Goal: Task Accomplishment & Management: Complete application form

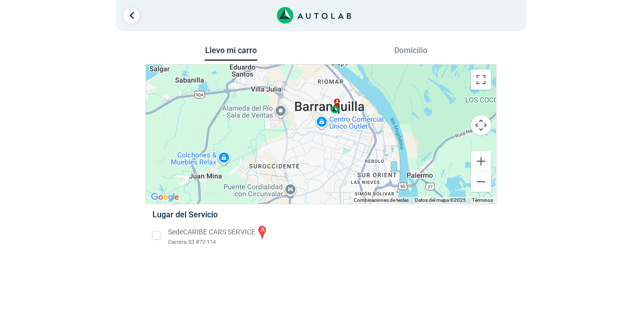
click at [158, 239] on li "Sede CARIBE CARS SERVICE a Carrera 53 #72-114" at bounding box center [320, 236] width 351 height 23
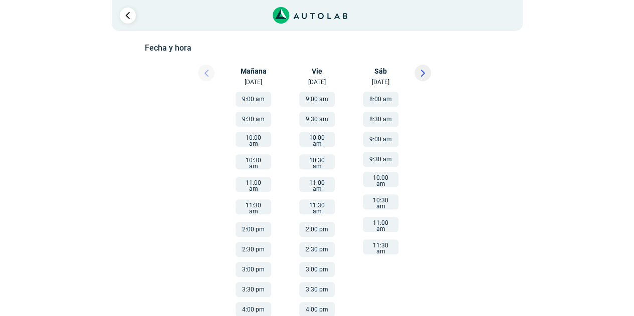
scroll to position [155, 0]
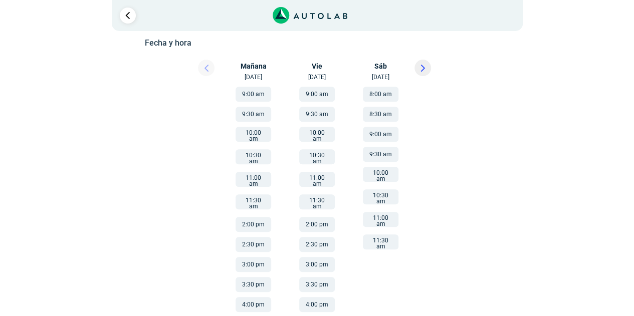
click at [259, 277] on button "3:30 pm" at bounding box center [254, 284] width 36 height 15
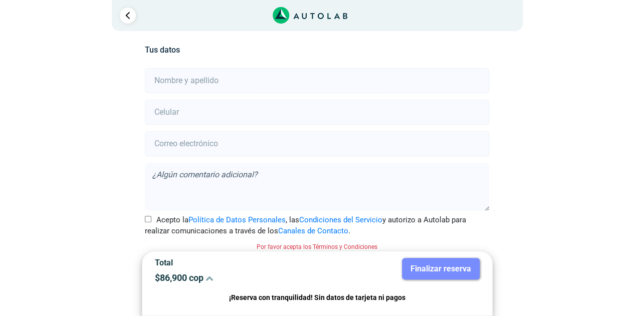
scroll to position [223, 0]
click at [295, 90] on input "text" at bounding box center [317, 80] width 344 height 25
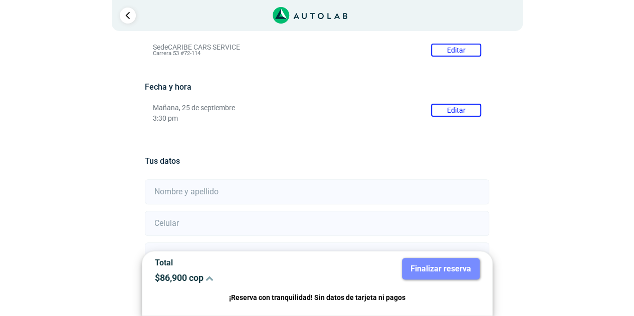
scroll to position [112, 0]
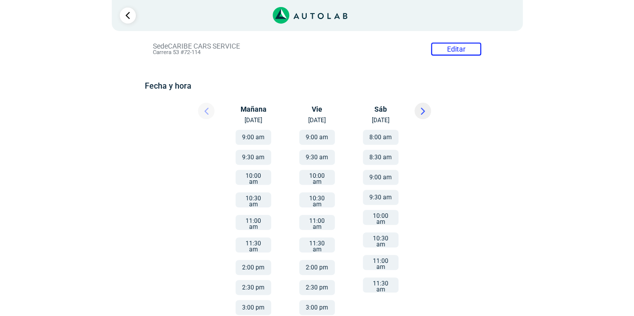
scroll to position [155, 0]
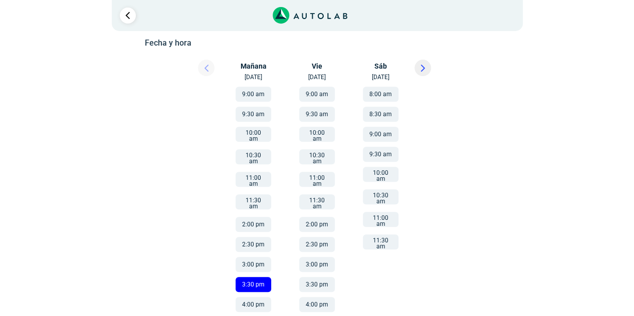
click at [323, 96] on button "9:00 am" at bounding box center [317, 94] width 36 height 15
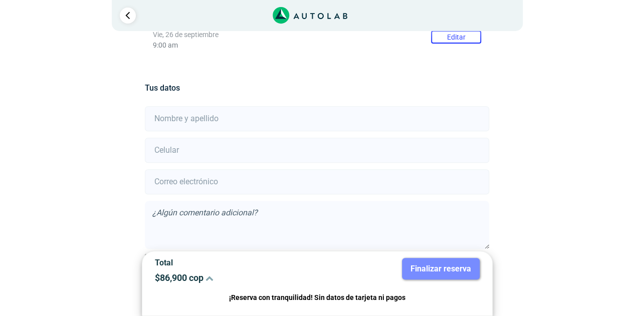
scroll to position [228, 0]
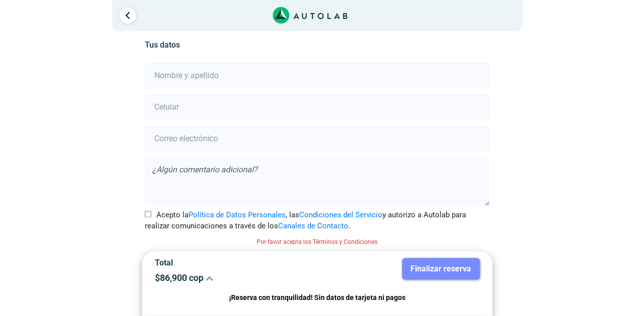
click at [376, 88] on input "text" at bounding box center [317, 75] width 344 height 25
type input "[PERSON_NAME]"
type input "3168770836"
click at [299, 134] on input "email" at bounding box center [317, 138] width 344 height 25
type input "[EMAIL_ADDRESS][DOMAIN_NAME]"
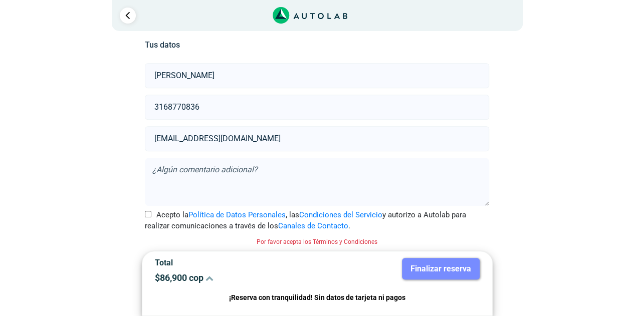
click at [148, 213] on input "Acepto la Política de Datos Personales , las Condiciones del Servicio y autoriz…" at bounding box center [148, 214] width 7 height 7
checkbox input "true"
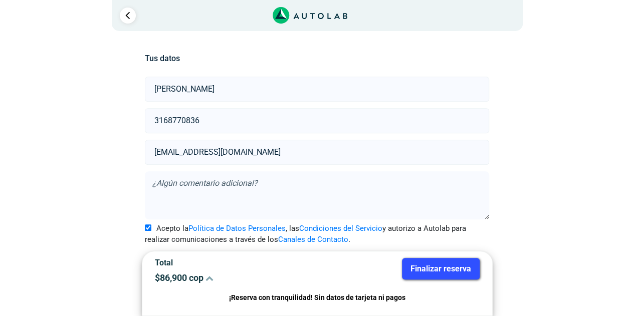
scroll to position [215, 0]
click at [430, 269] on button "Finalizar reserva" at bounding box center [441, 269] width 78 height 22
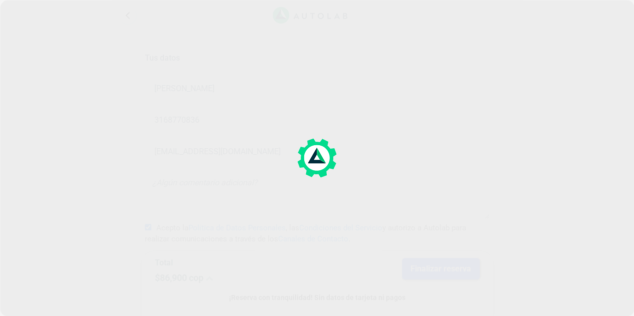
scroll to position [0, 0]
